Goal: Contribute content

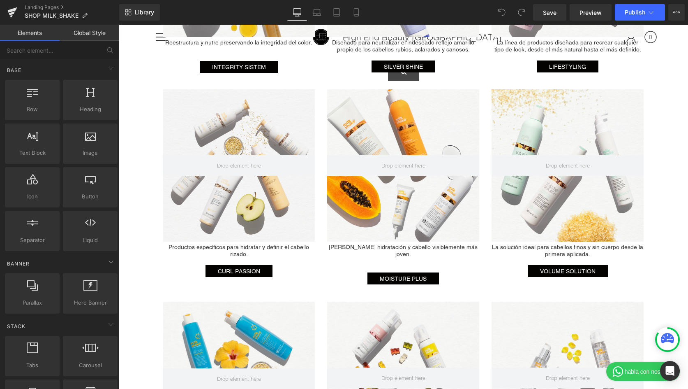
scroll to position [829, 0]
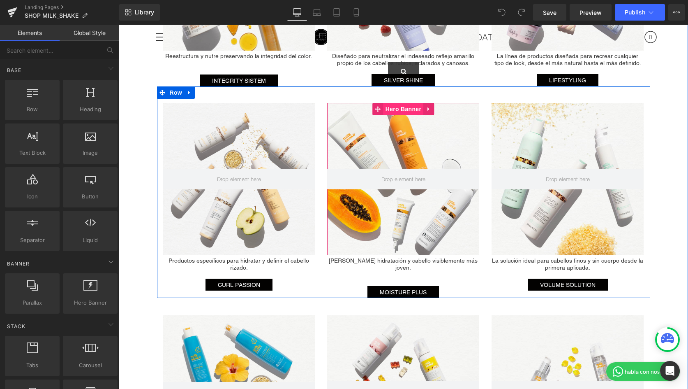
click at [410, 107] on span "Hero Banner" at bounding box center [404, 109] width 40 height 12
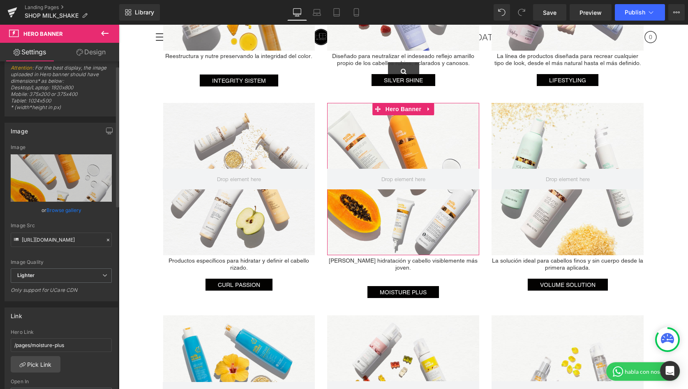
click at [69, 222] on div "Image Src" at bounding box center [61, 225] width 101 height 6
click at [70, 214] on link "Browse gallery" at bounding box center [63, 211] width 35 height 14
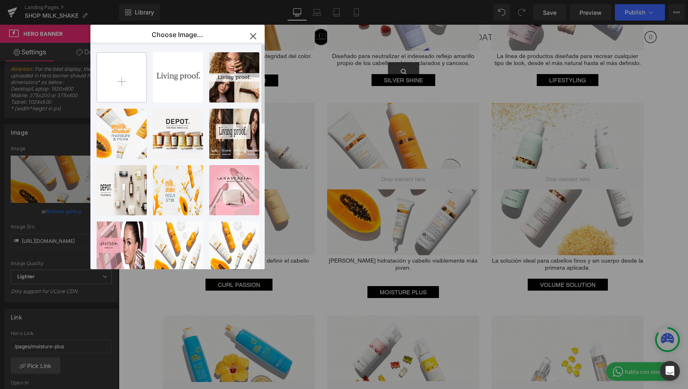
click at [114, 91] on input "file" at bounding box center [121, 77] width 49 height 49
type input "C:\fakepath\3.jpg"
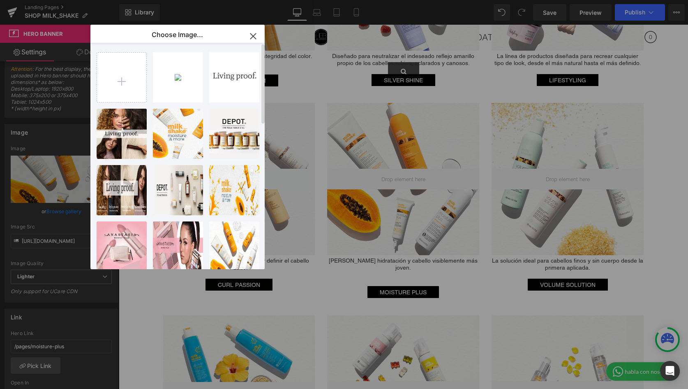
click at [147, 82] on div "3...3.jpg 650.18 KB Delete image? Yes No logos w... _1_.jpg 186.27 KB Delete im…" at bounding box center [182, 157] width 171 height 229
click at [167, 82] on div "3...3.jpg 650.18 KB" at bounding box center [178, 77] width 50 height 50
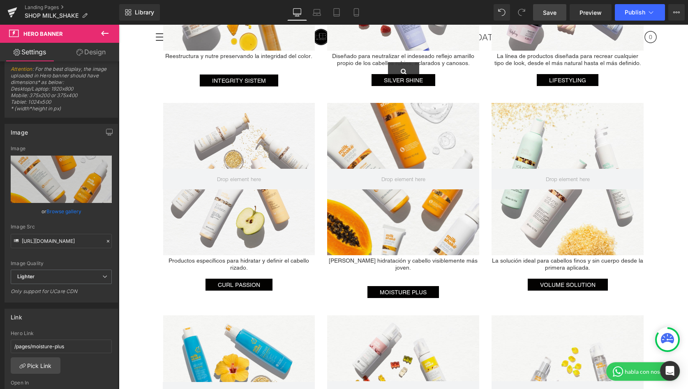
click at [551, 12] on span "Save" at bounding box center [550, 12] width 14 height 9
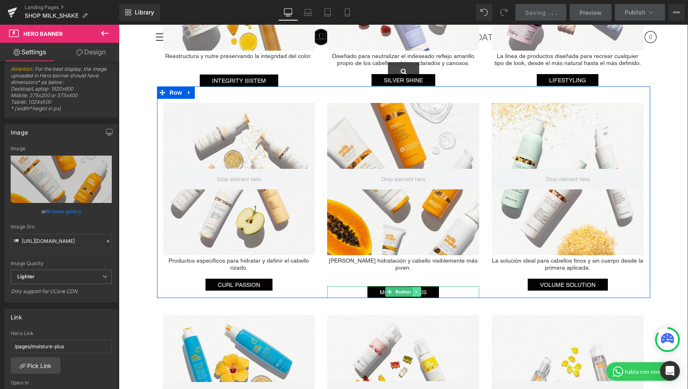
click at [417, 289] on icon at bounding box center [417, 291] width 5 height 5
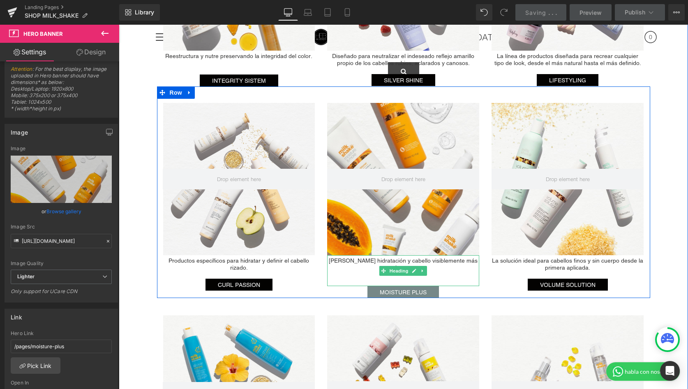
drag, startPoint x: 455, startPoint y: 267, endPoint x: 417, endPoint y: 277, distance: 39.6
click at [455, 271] on div at bounding box center [403, 274] width 152 height 7
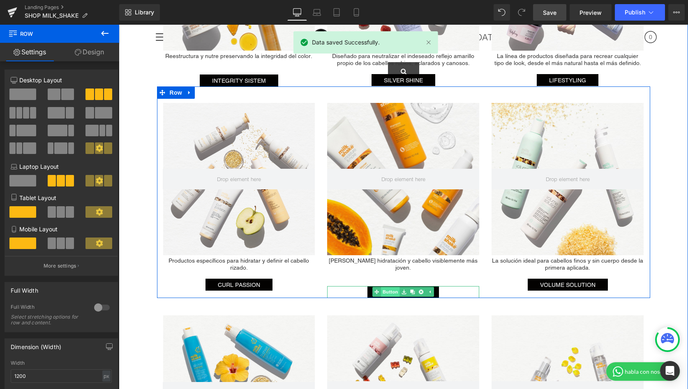
click at [395, 287] on span "Button" at bounding box center [391, 292] width 19 height 10
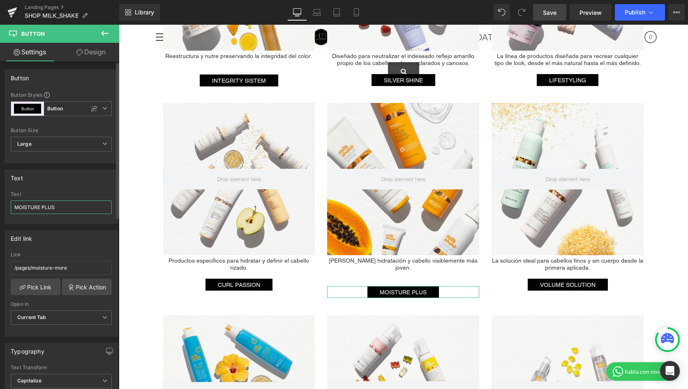
click at [65, 208] on input "MOISTURE PLUS" at bounding box center [61, 207] width 101 height 14
type input "MOISTURE & MORE"
click at [549, 12] on span "Save" at bounding box center [550, 12] width 14 height 9
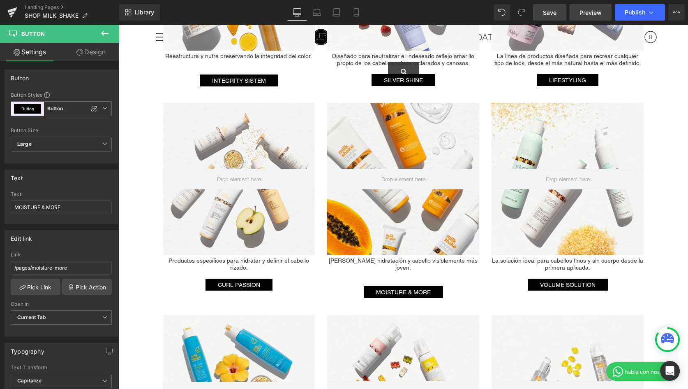
click at [584, 14] on span "Preview" at bounding box center [591, 12] width 22 height 9
click at [639, 5] on button "Publish" at bounding box center [640, 12] width 50 height 16
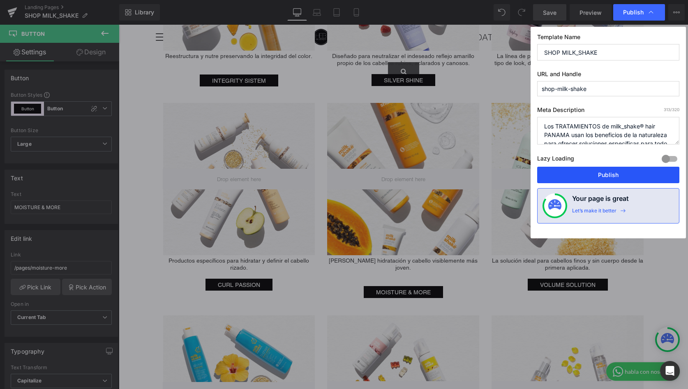
click at [598, 171] on button "Publish" at bounding box center [609, 175] width 142 height 16
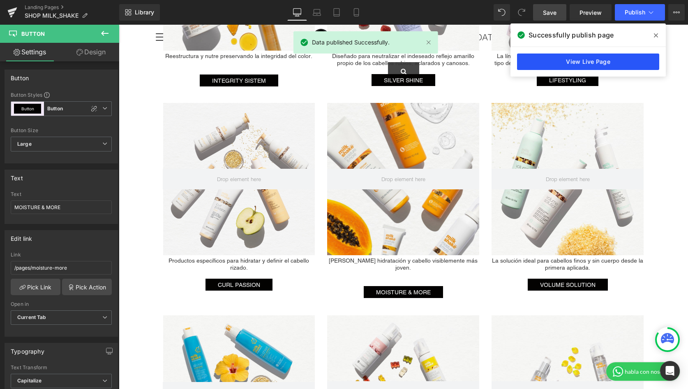
click at [595, 63] on link "View Live Page" at bounding box center [588, 61] width 142 height 16
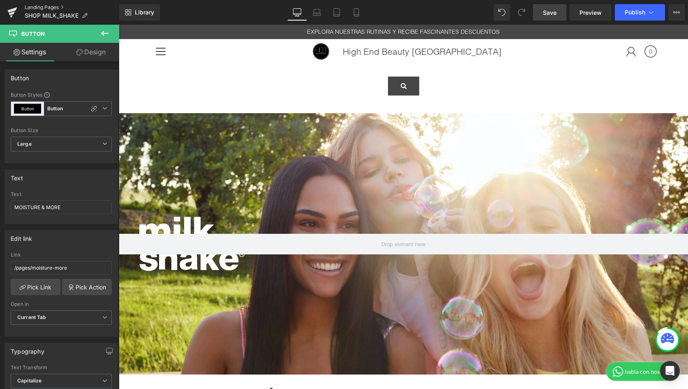
click at [58, 5] on link "Landing Pages" at bounding box center [72, 7] width 95 height 7
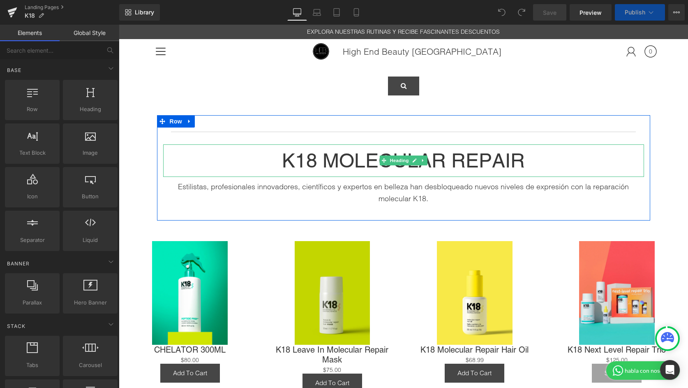
click at [272, 162] on h1 "K18 MOLECULAR REPAIR" at bounding box center [403, 160] width 481 height 32
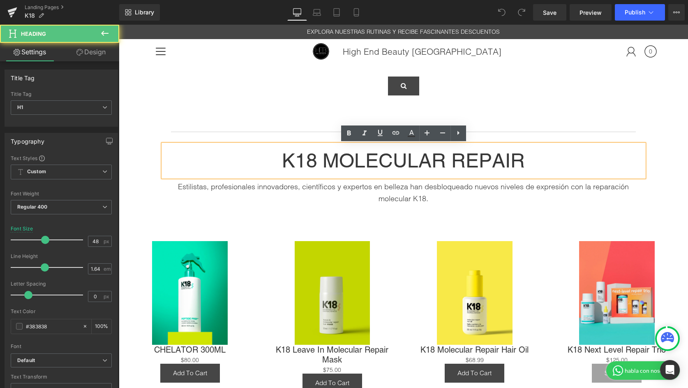
click at [547, 156] on h1 "K18 MOLECULAR REPAIR" at bounding box center [403, 160] width 481 height 32
drag, startPoint x: 542, startPoint y: 158, endPoint x: 281, endPoint y: 161, distance: 261.6
click at [281, 161] on h1 "K18 MOLECULAR REPAIR" at bounding box center [403, 160] width 481 height 32
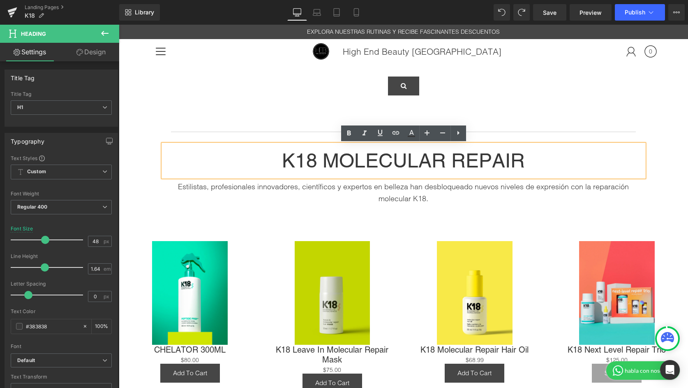
click at [565, 165] on h1 "K18 MOLECULAR REPAIR" at bounding box center [403, 160] width 481 height 32
drag, startPoint x: 556, startPoint y: 165, endPoint x: 271, endPoint y: 158, distance: 285.5
click at [271, 158] on h1 "K18 MOLECULAR REPAIR" at bounding box center [403, 160] width 481 height 32
click at [246, 93] on form at bounding box center [404, 78] width 504 height 36
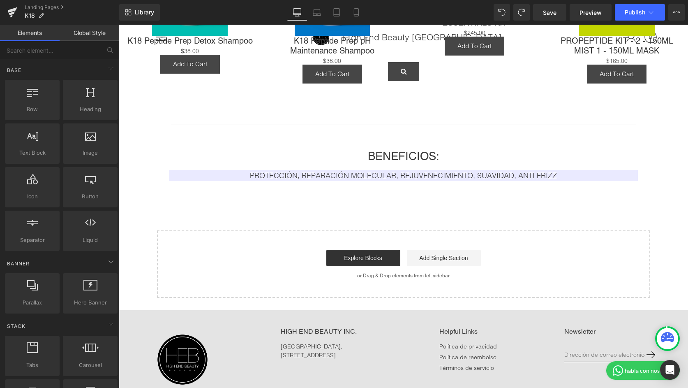
scroll to position [491, 0]
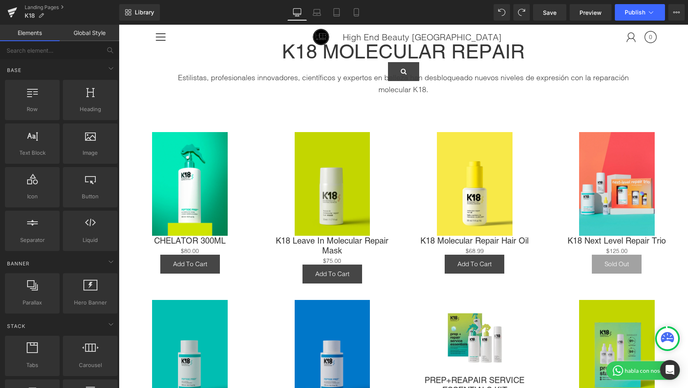
scroll to position [0, 0]
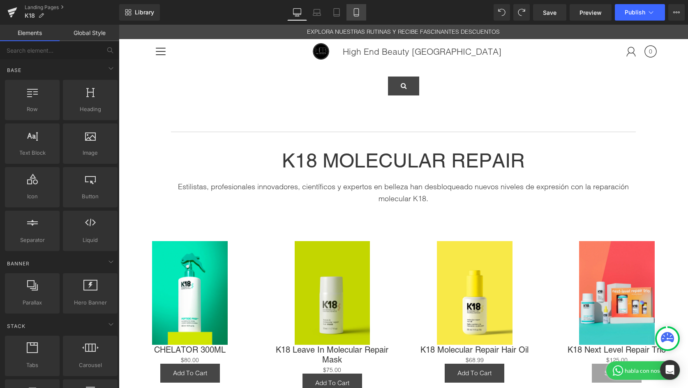
click at [356, 14] on icon at bounding box center [356, 12] width 8 height 8
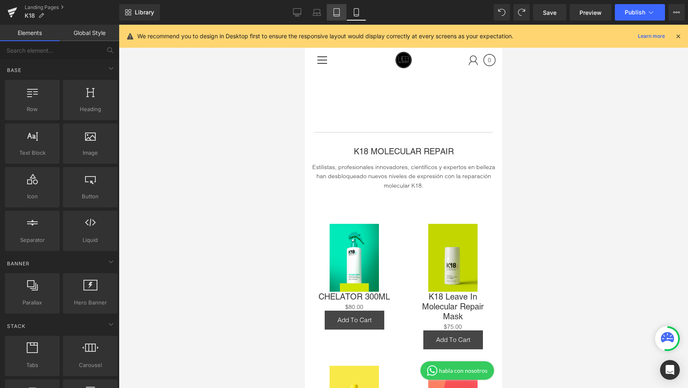
click at [338, 13] on icon at bounding box center [337, 12] width 8 height 8
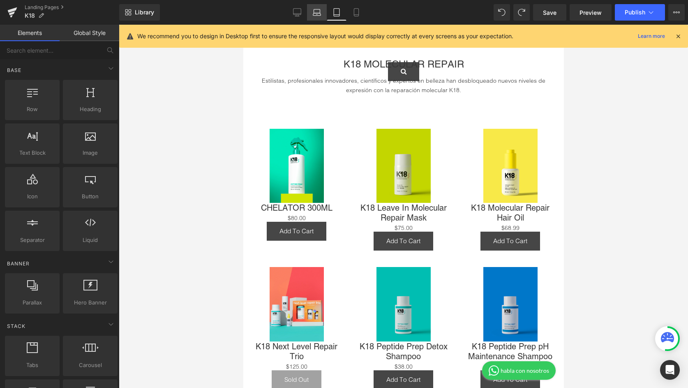
click at [318, 12] on icon at bounding box center [317, 12] width 8 height 8
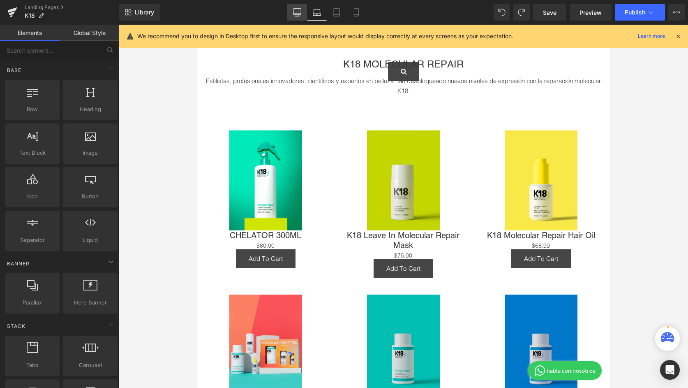
drag, startPoint x: 293, startPoint y: 12, endPoint x: 543, endPoint y: 39, distance: 251.0
click at [293, 12] on link "Desktop" at bounding box center [297, 12] width 20 height 16
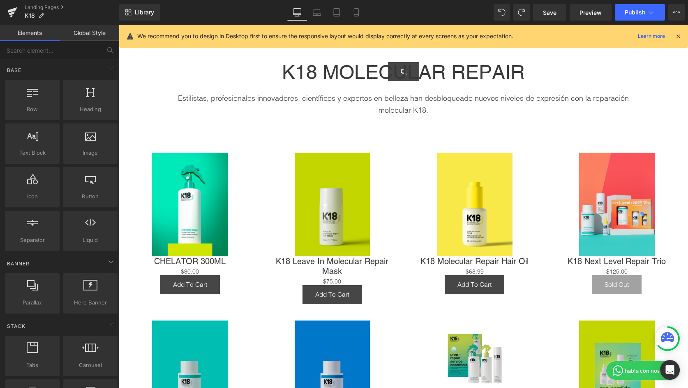
click at [679, 37] on icon at bounding box center [678, 35] width 7 height 7
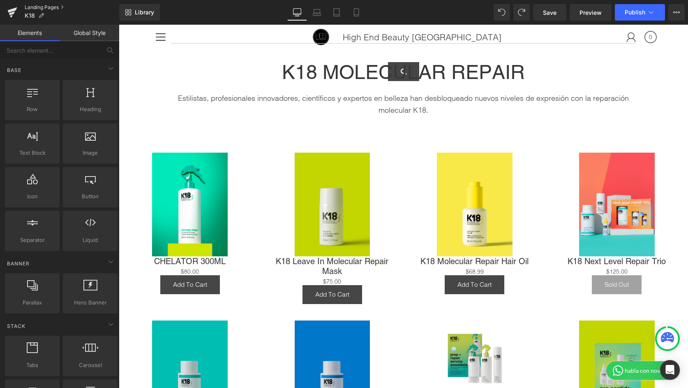
click at [33, 4] on link "Landing Pages" at bounding box center [72, 7] width 95 height 7
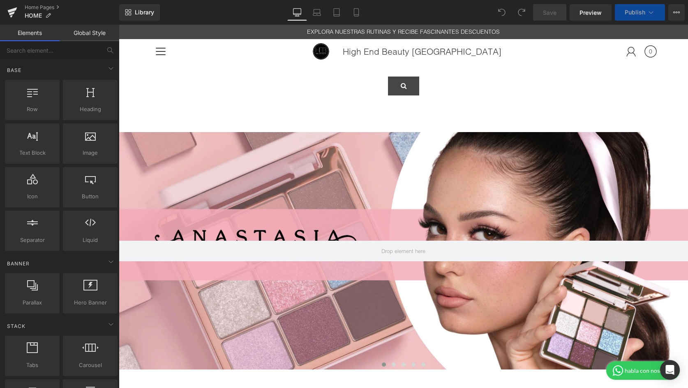
click at [164, 51] on div at bounding box center [161, 51] width 10 height 1
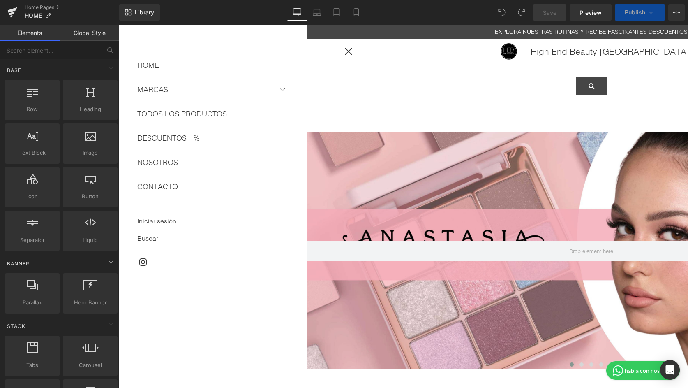
click at [225, 92] on link "MARCAS" at bounding box center [212, 89] width 151 height 14
click at [286, 86] on button at bounding box center [282, 89] width 15 height 15
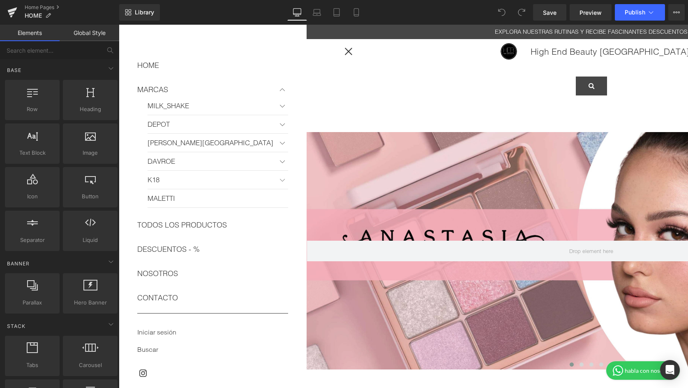
click at [282, 181] on button at bounding box center [282, 180] width 15 height 15
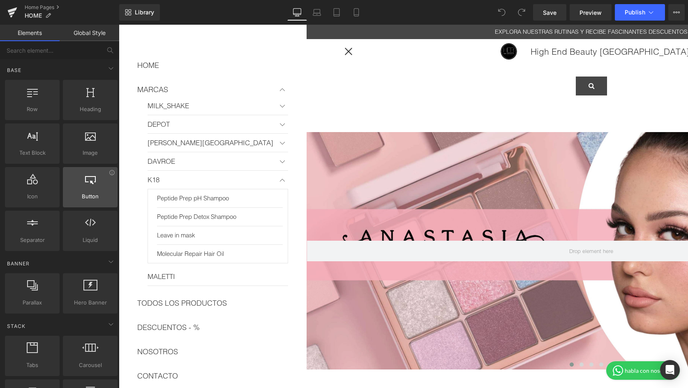
click at [83, 192] on div at bounding box center [90, 183] width 50 height 19
click at [83, 186] on div at bounding box center [90, 183] width 50 height 19
click at [155, 178] on link "K18" at bounding box center [218, 180] width 141 height 19
click at [132, 12] on link "Library" at bounding box center [139, 12] width 41 height 16
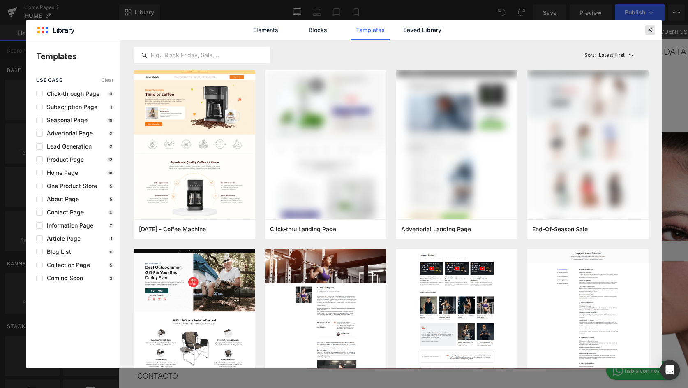
click at [651, 28] on icon at bounding box center [650, 29] width 7 height 7
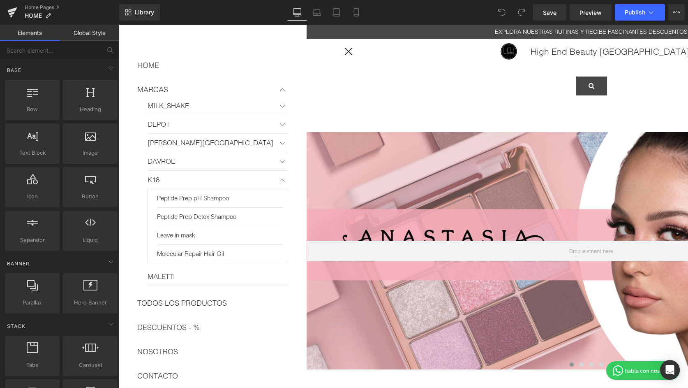
click at [346, 45] on div at bounding box center [348, 51] width 25 height 25
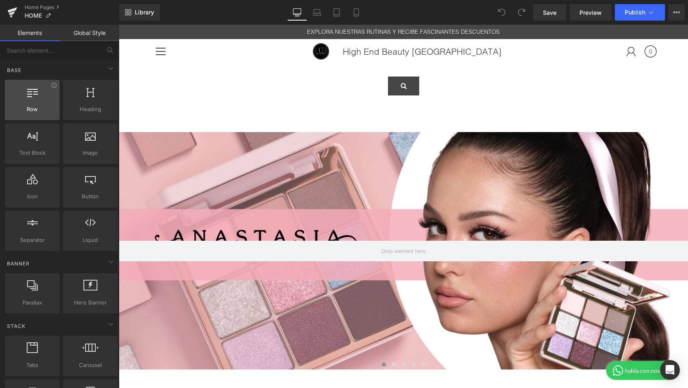
click at [35, 108] on span "Row" at bounding box center [32, 109] width 50 height 9
click at [24, 93] on div at bounding box center [32, 95] width 50 height 19
click at [32, 95] on icon at bounding box center [32, 91] width 11 height 11
click at [274, 73] on form at bounding box center [404, 78] width 504 height 36
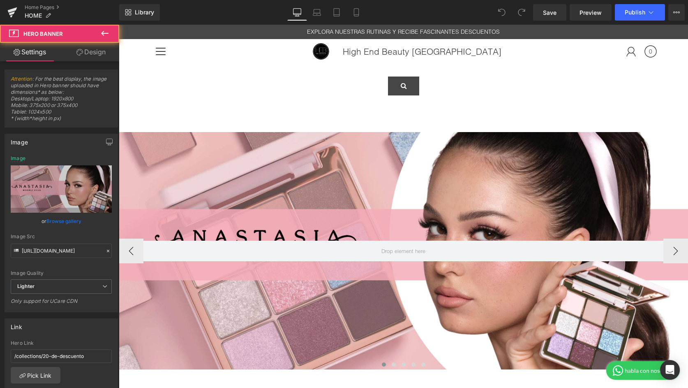
click at [263, 158] on div at bounding box center [404, 250] width 570 height 237
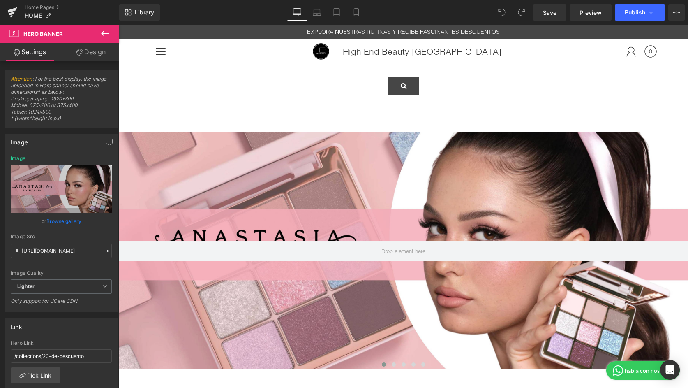
click at [161, 57] on div at bounding box center [161, 51] width 19 height 18
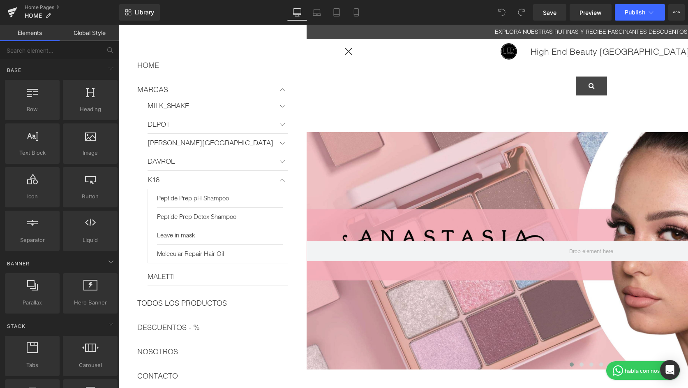
click at [95, 30] on link "Global Style" at bounding box center [90, 33] width 60 height 16
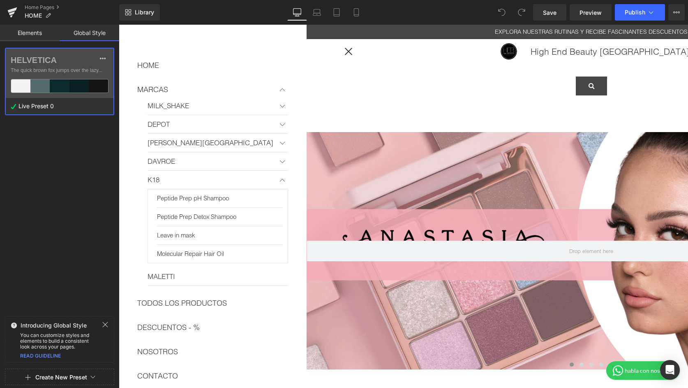
click at [44, 31] on link "Elements" at bounding box center [30, 33] width 60 height 16
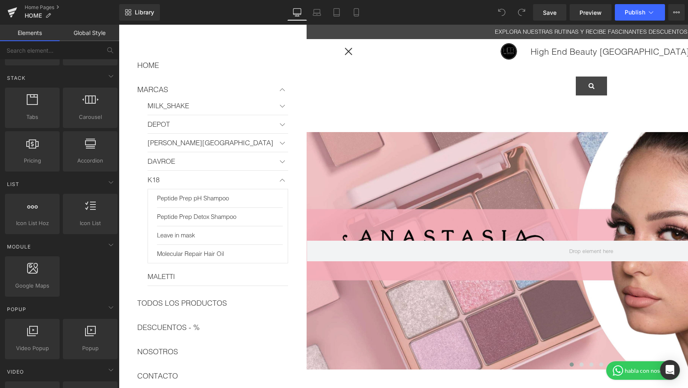
scroll to position [251, 0]
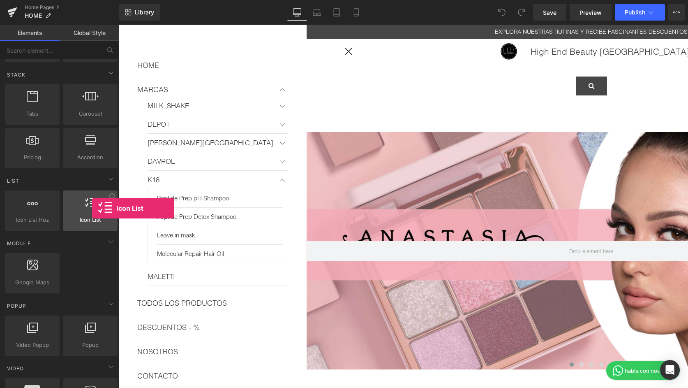
click at [92, 208] on div at bounding box center [90, 206] width 50 height 19
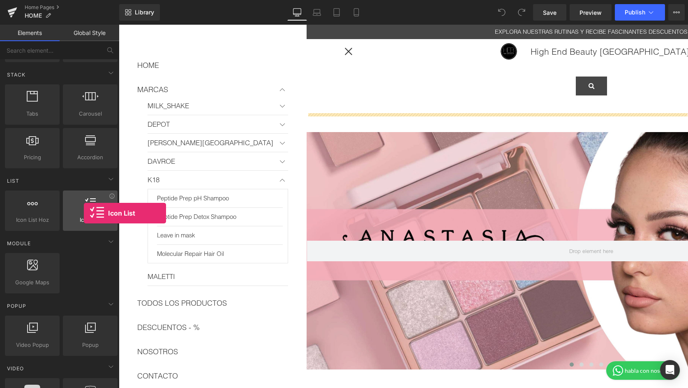
drag, startPoint x: 92, startPoint y: 205, endPoint x: 84, endPoint y: 213, distance: 11.3
click at [84, 213] on div at bounding box center [90, 206] width 50 height 19
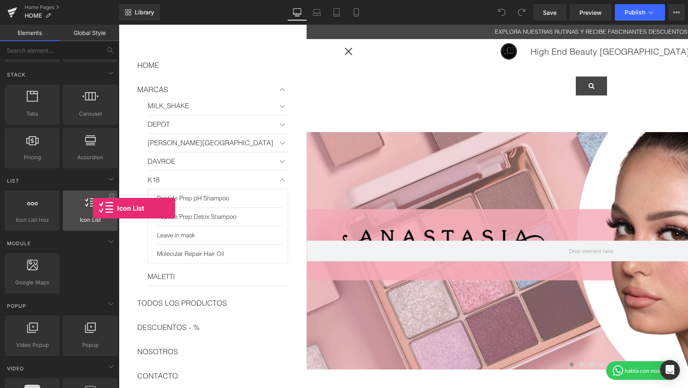
click at [93, 208] on div at bounding box center [90, 206] width 50 height 19
click at [76, 214] on div at bounding box center [90, 206] width 50 height 19
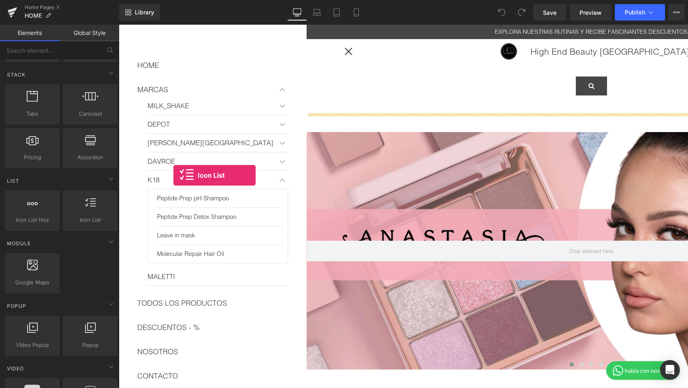
drag, startPoint x: 209, startPoint y: 246, endPoint x: 174, endPoint y: 175, distance: 79.5
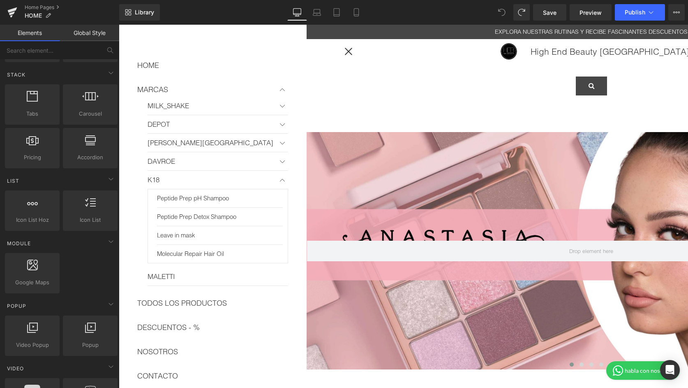
click at [349, 51] on div at bounding box center [349, 51] width 10 height 1
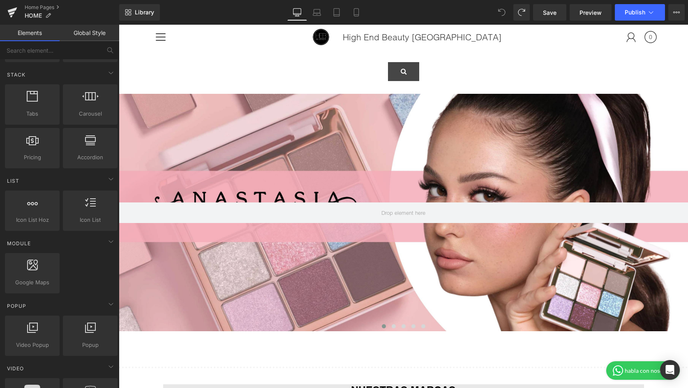
scroll to position [32, 0]
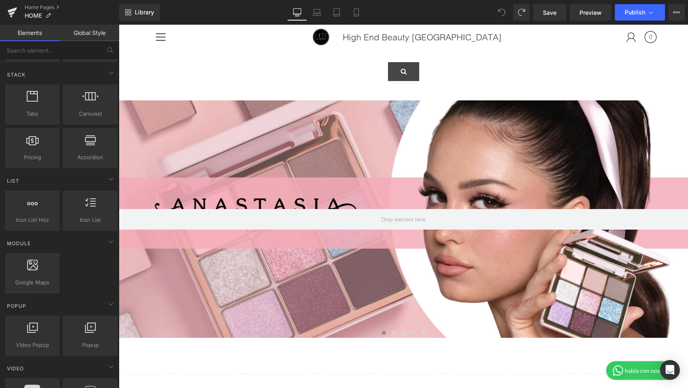
click at [163, 37] on div at bounding box center [161, 37] width 10 height 1
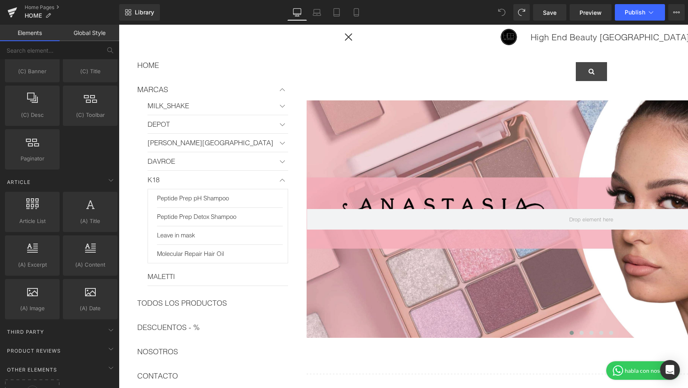
scroll to position [1355, 0]
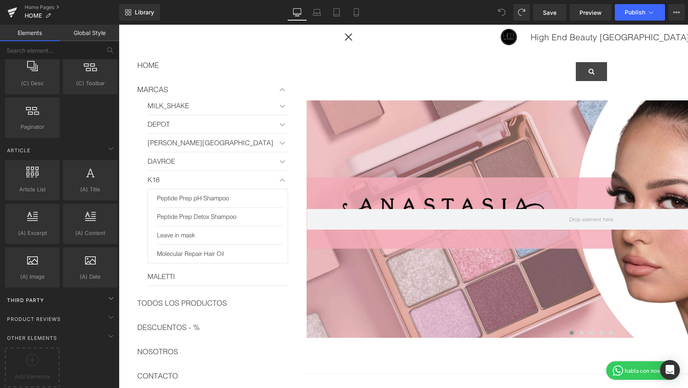
click at [52, 294] on div "Third Party" at bounding box center [61, 300] width 116 height 16
click at [107, 293] on icon at bounding box center [111, 298] width 10 height 10
click at [92, 310] on div "Product Reviews" at bounding box center [61, 318] width 116 height 16
click at [106, 312] on icon at bounding box center [111, 317] width 10 height 10
click at [74, 329] on div "Other Elements" at bounding box center [61, 337] width 116 height 16
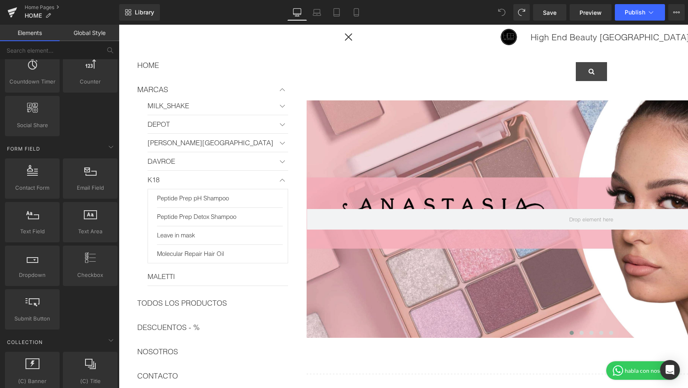
scroll to position [1009, 0]
drag, startPoint x: 346, startPoint y: 35, endPoint x: 322, endPoint y: 35, distance: 23.9
click at [346, 35] on div at bounding box center [348, 36] width 25 height 25
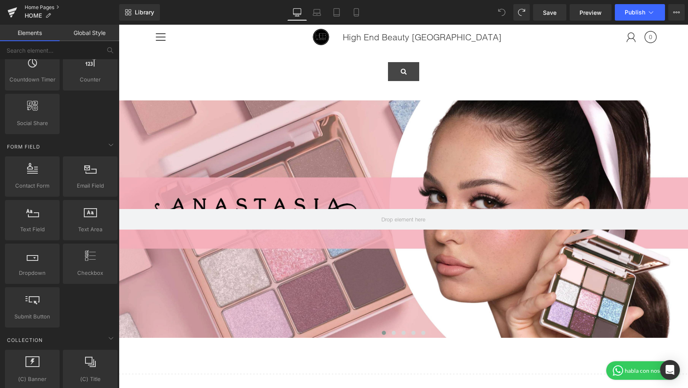
click at [47, 4] on link "Home Pages" at bounding box center [72, 7] width 95 height 7
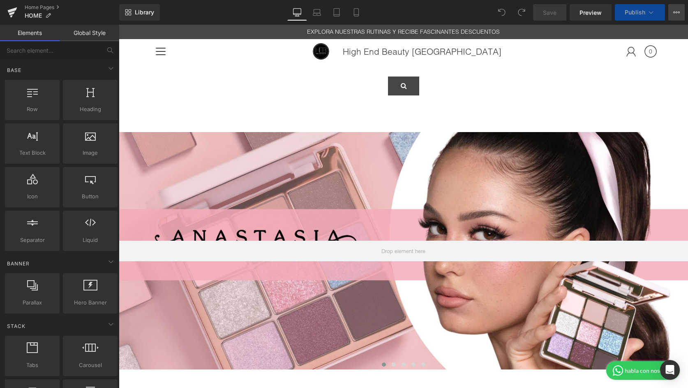
click at [673, 11] on button "View Live Page View with current Template Save Template to Library Schedule Pub…" at bounding box center [677, 12] width 16 height 16
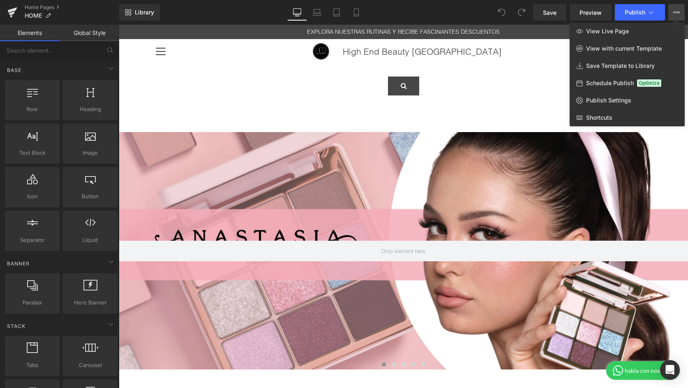
click at [251, 86] on div at bounding box center [404, 206] width 570 height 363
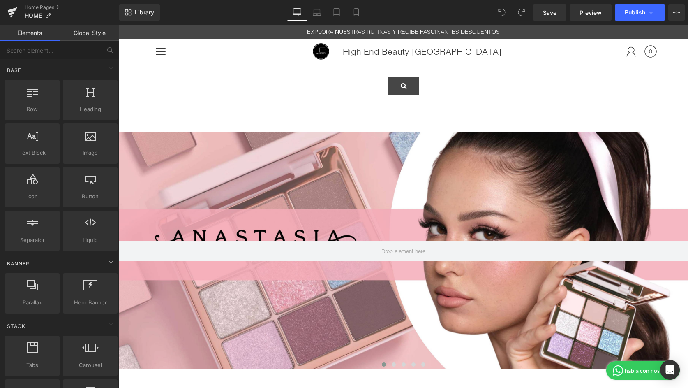
click at [161, 51] on div at bounding box center [161, 51] width 10 height 1
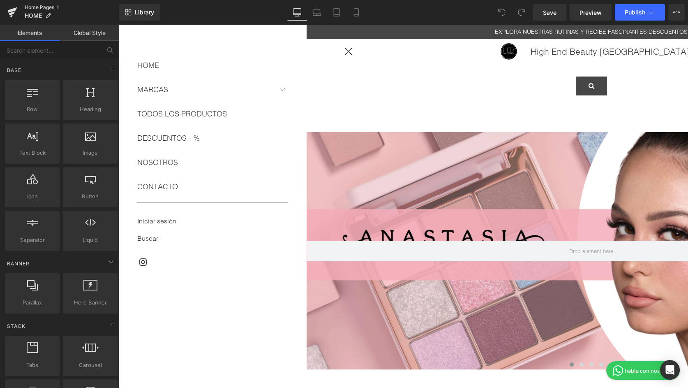
click at [41, 7] on link "Home Pages" at bounding box center [72, 7] width 95 height 7
